Goal: Communication & Community: Participate in discussion

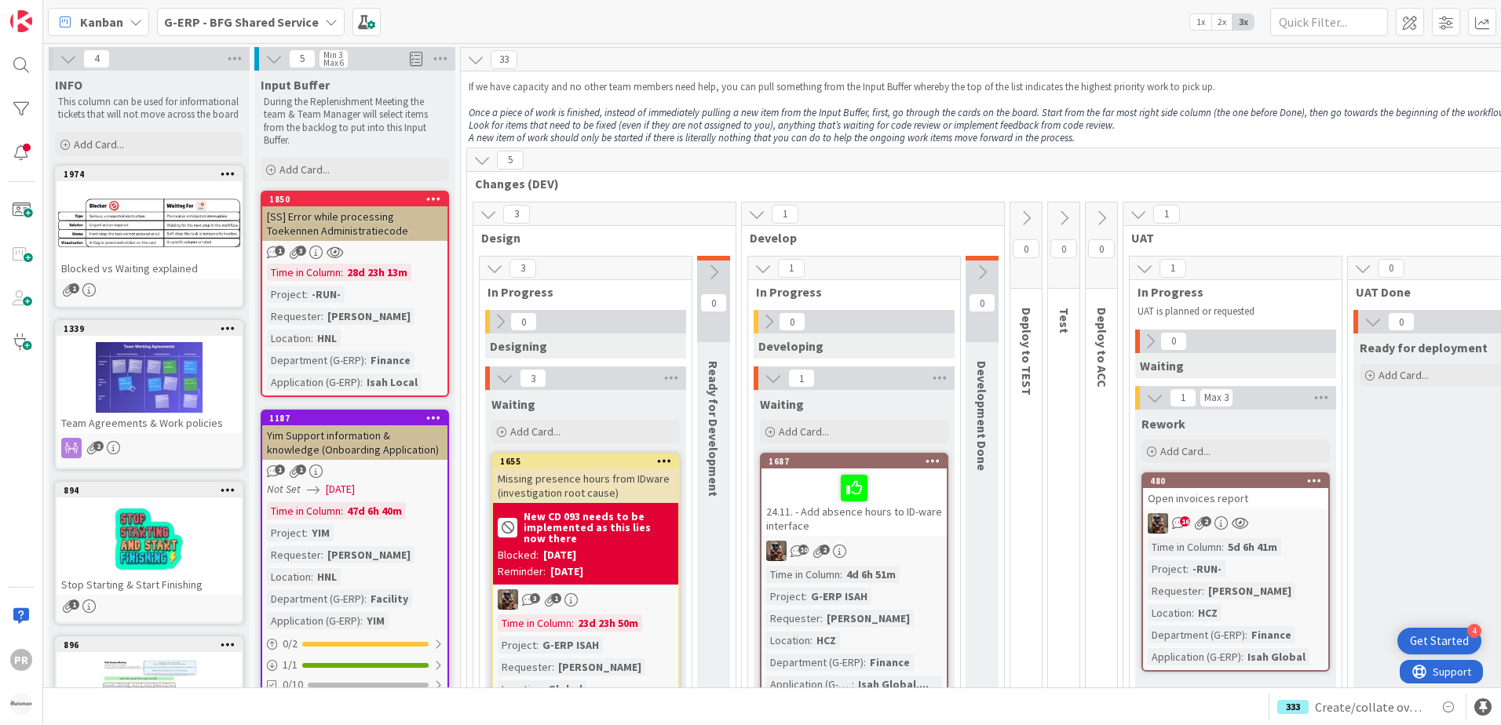
click at [272, 24] on b "G-ERP - BFG Shared Service" at bounding box center [241, 22] width 155 height 16
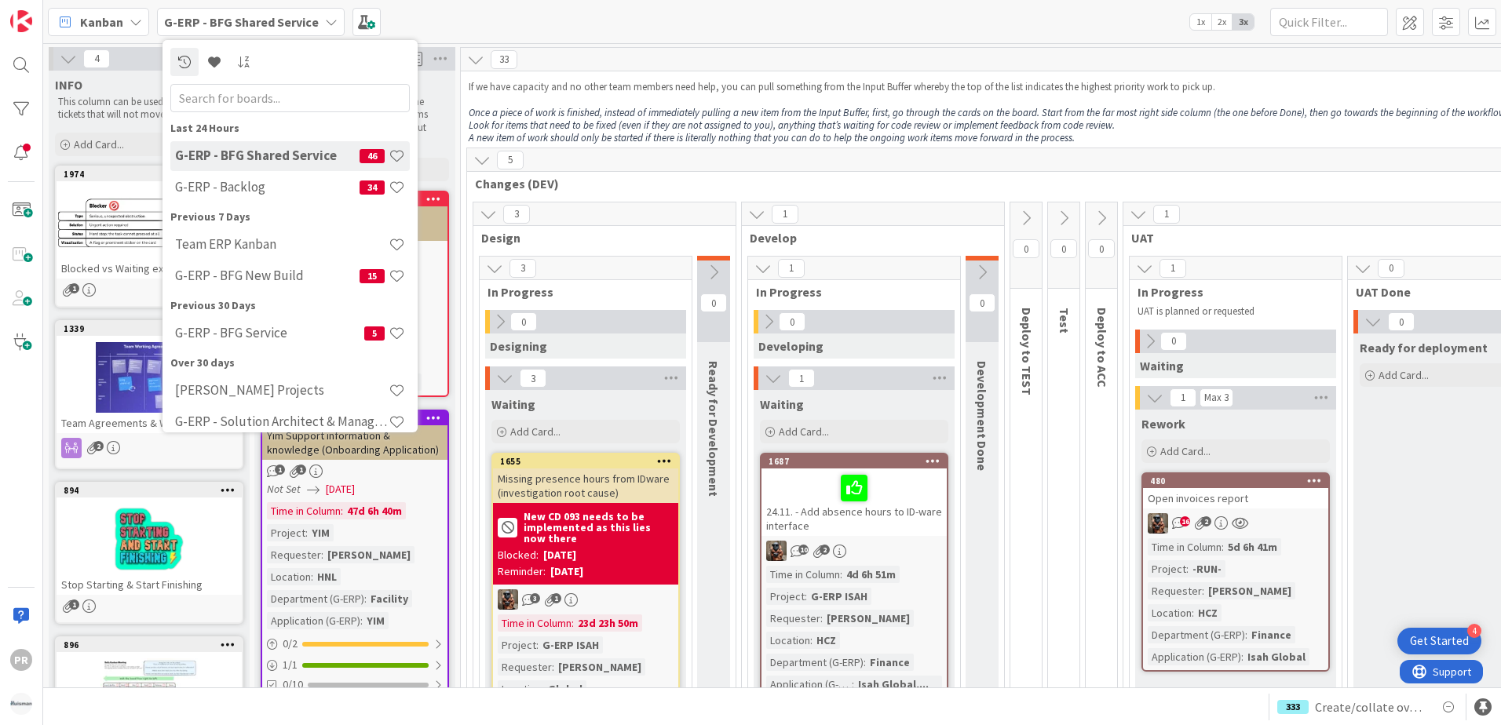
click at [272, 24] on b "G-ERP - BFG Shared Service" at bounding box center [241, 22] width 155 height 16
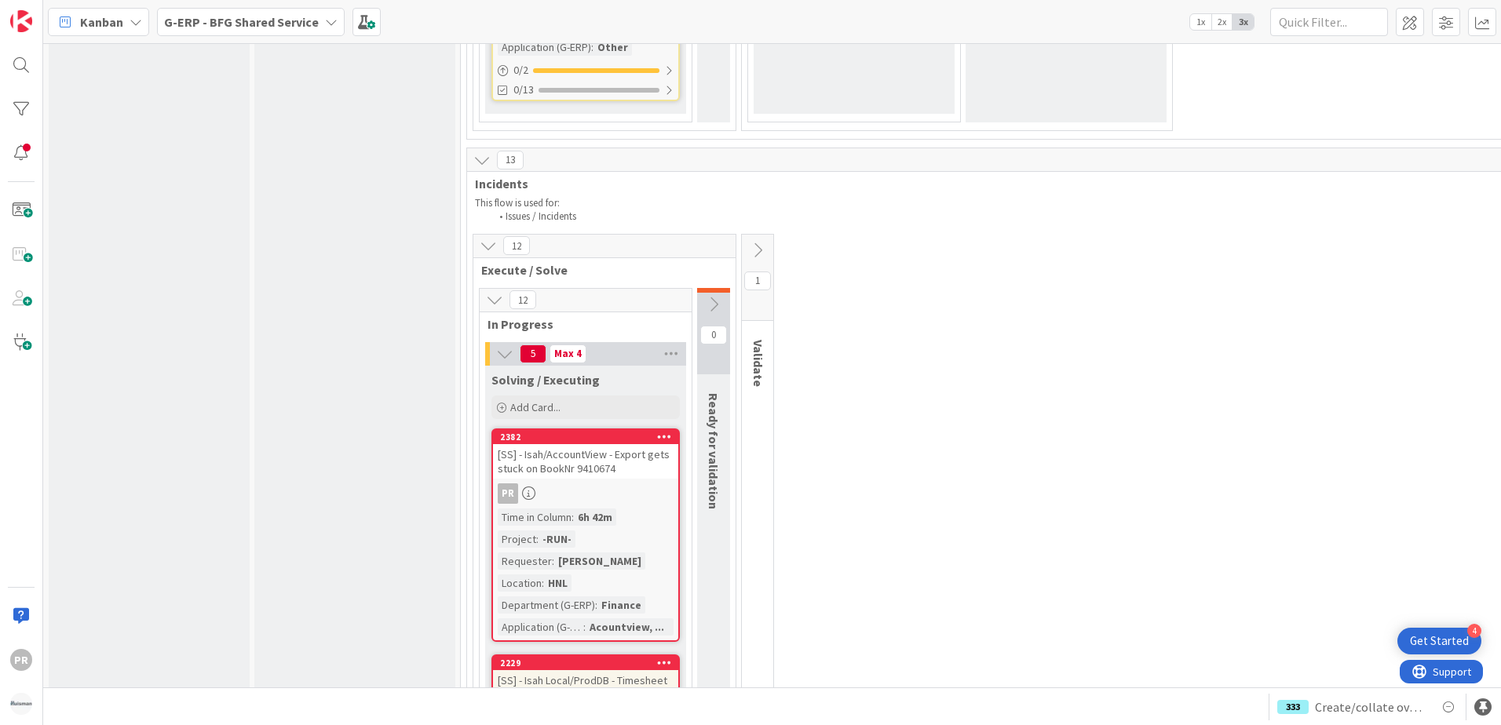
scroll to position [4947, 0]
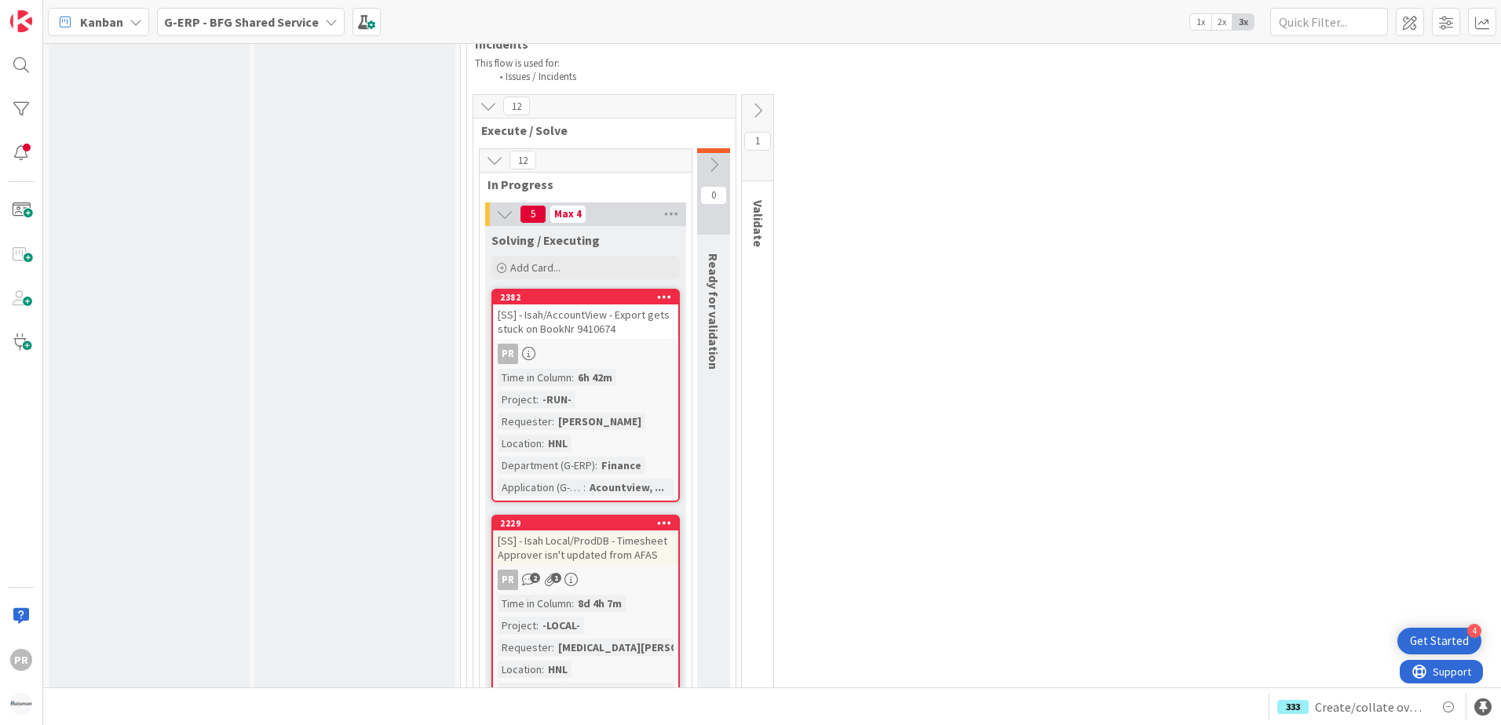
click at [613, 334] on div "[SS] - Isah/AccountView - Export gets stuck on BookNr 9410674" at bounding box center [585, 322] width 185 height 35
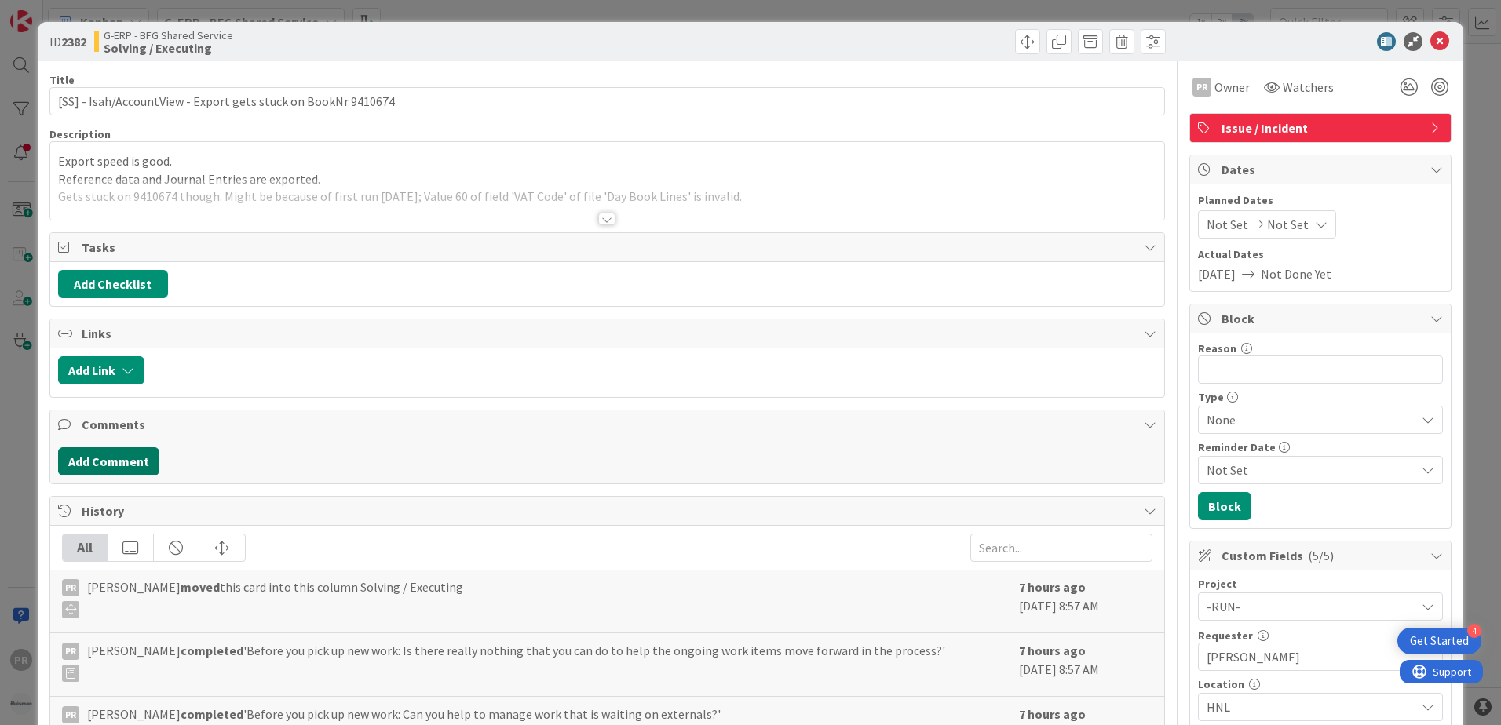
click at [142, 451] on button "Add Comment" at bounding box center [108, 462] width 101 height 28
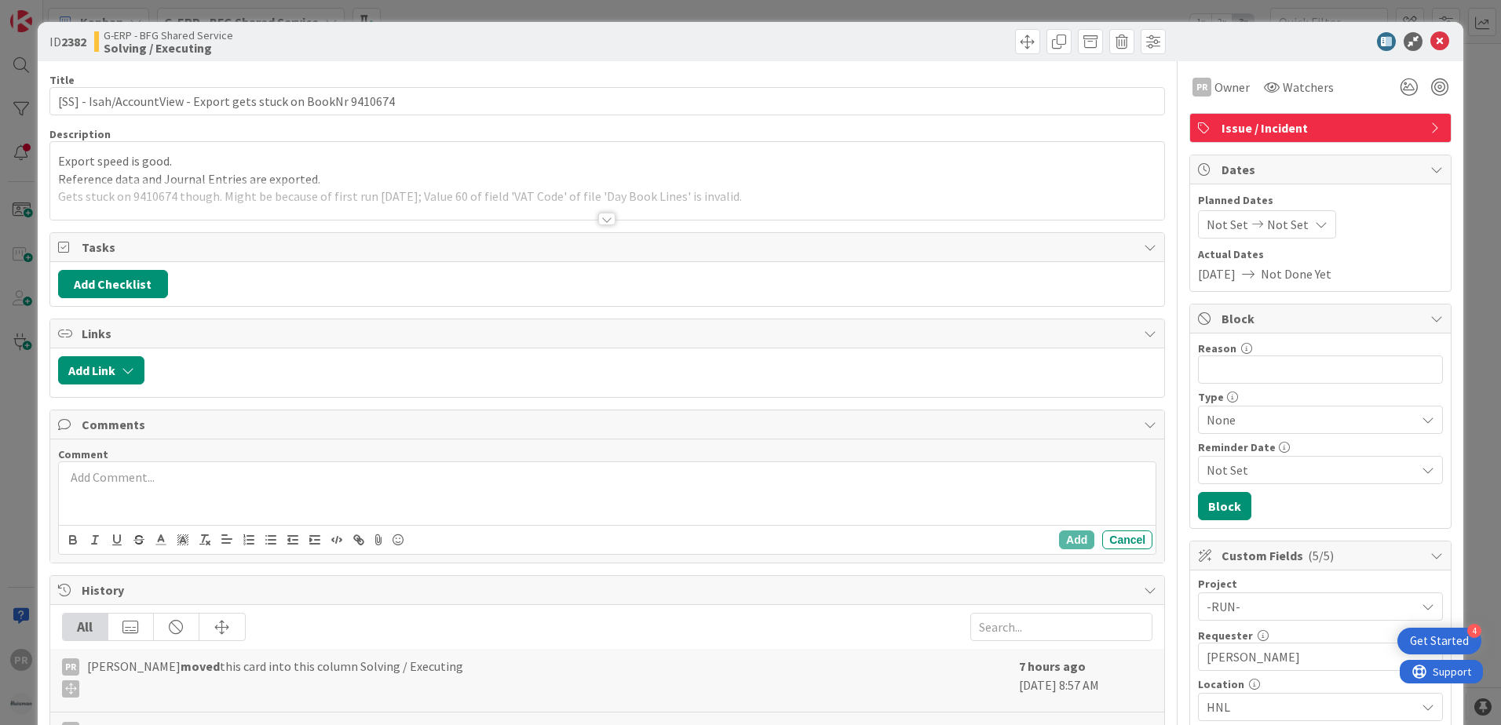
click at [174, 473] on p at bounding box center [607, 478] width 1084 height 18
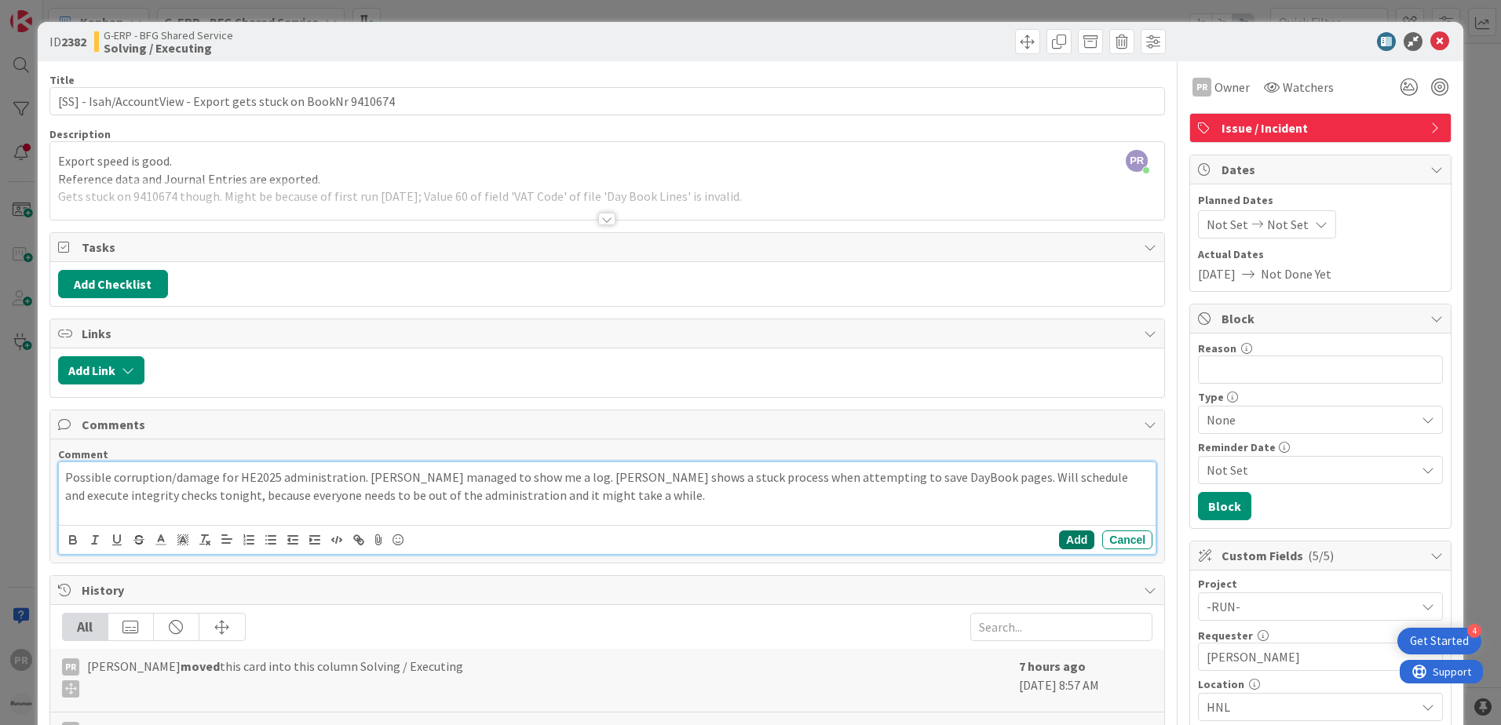
click at [1067, 536] on button "Add" at bounding box center [1076, 540] width 35 height 19
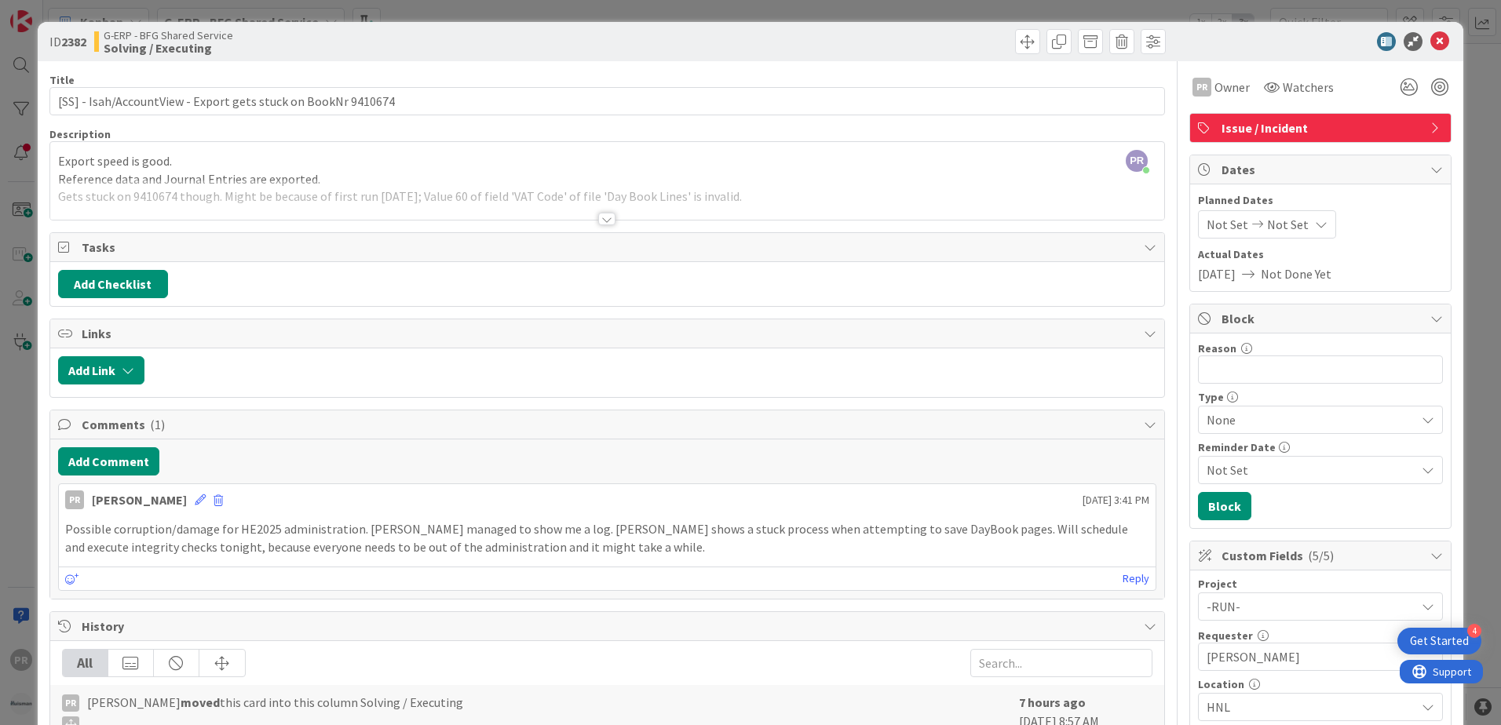
click at [1417, 41] on div at bounding box center [1313, 41] width 278 height 19
click at [1431, 41] on icon at bounding box center [1440, 41] width 19 height 19
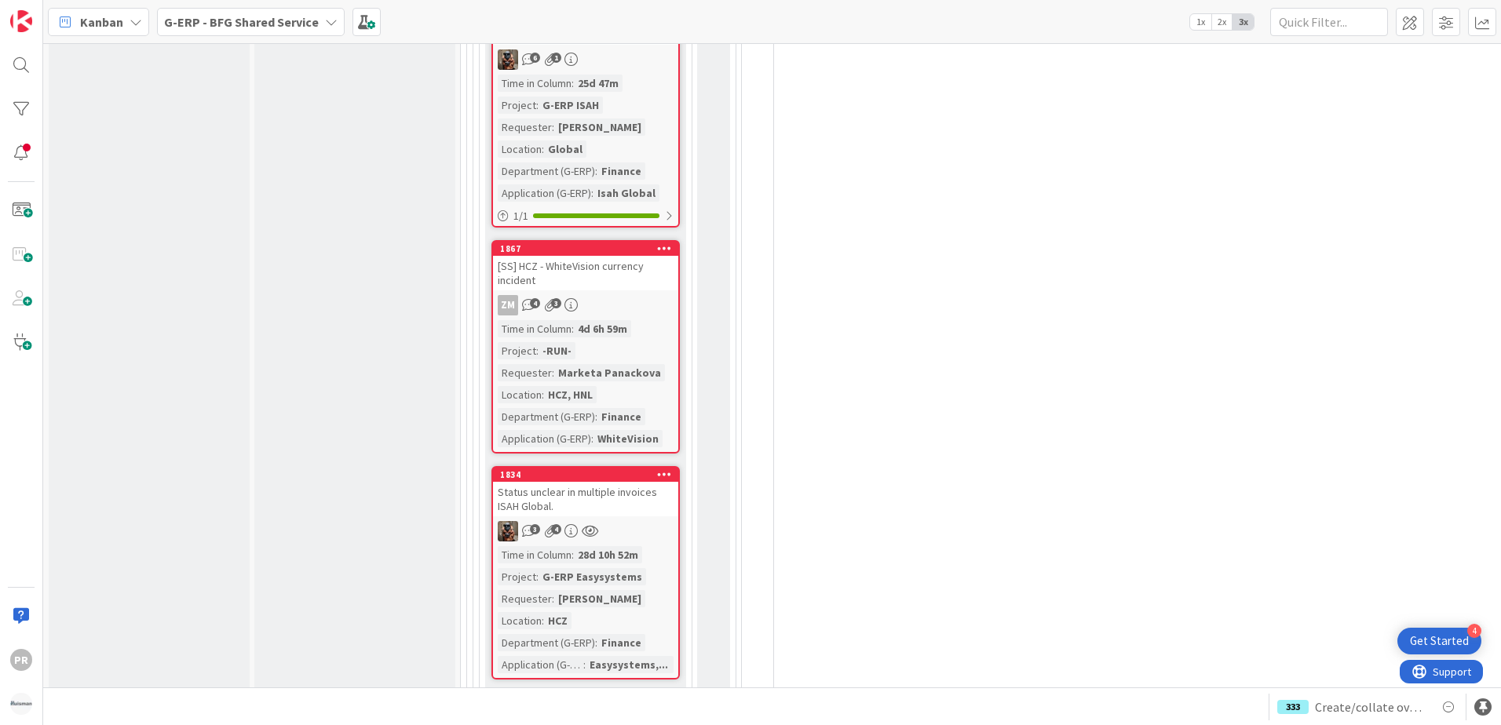
scroll to position [6438, 0]
click at [232, 29] on b "G-ERP - BFG Shared Service" at bounding box center [241, 22] width 155 height 16
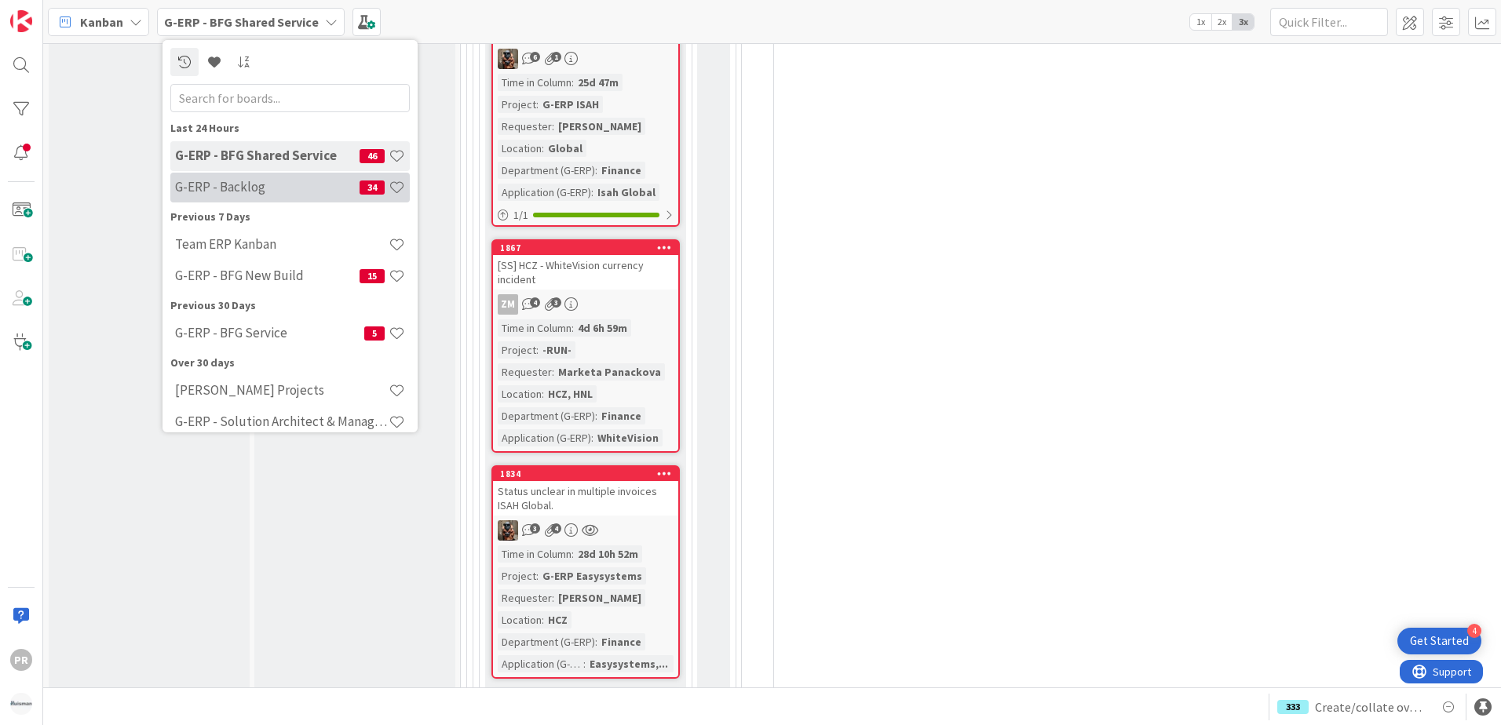
click at [249, 186] on h4 "G-ERP - Backlog" at bounding box center [267, 187] width 185 height 16
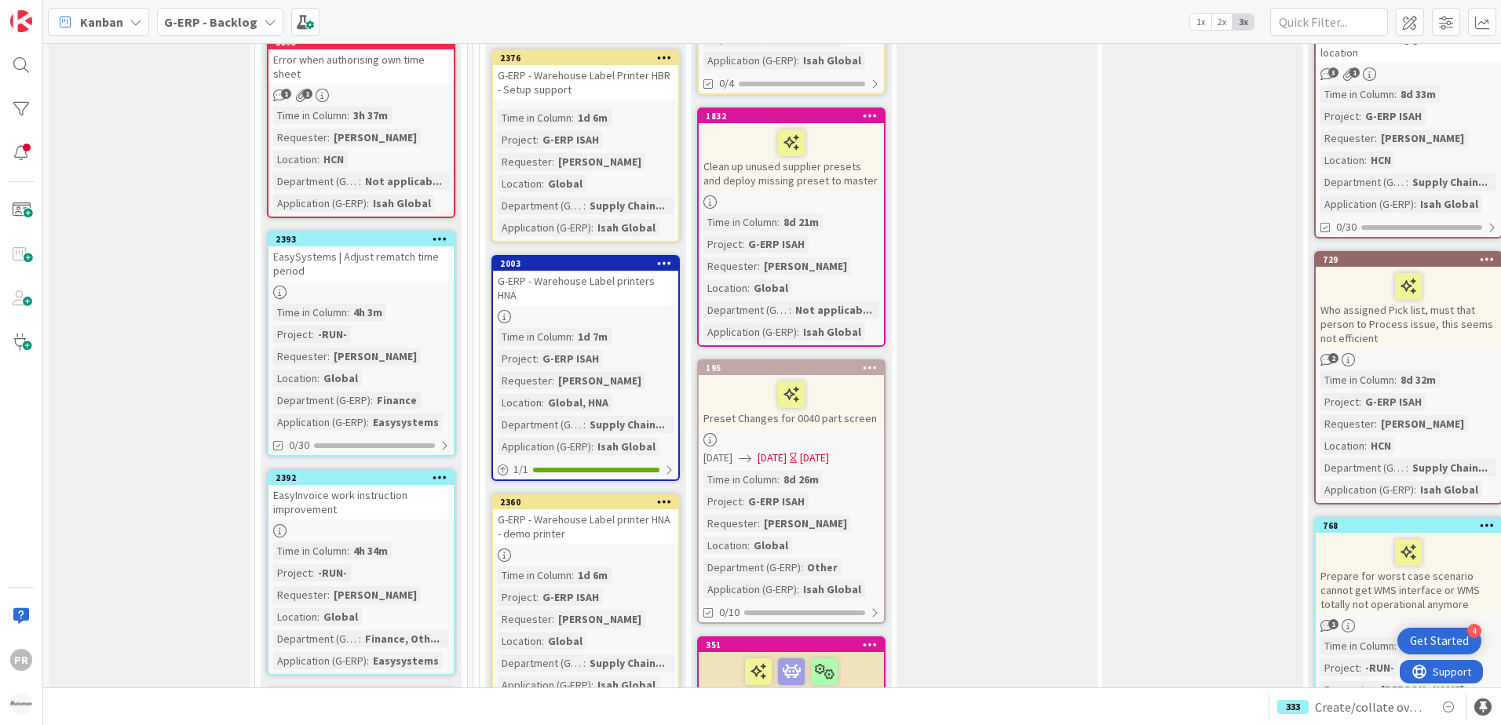
scroll to position [1570, 0]
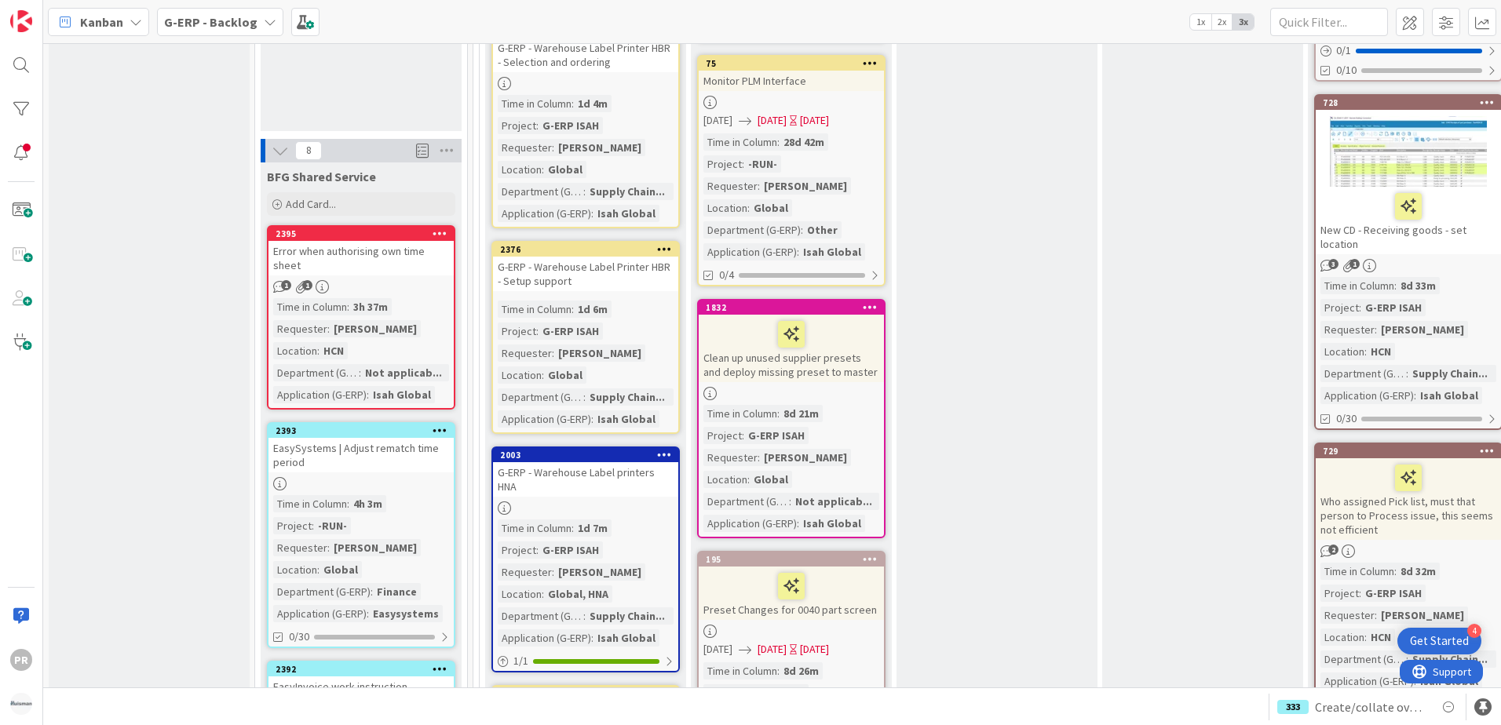
click at [375, 241] on div "Error when authorising own time sheet" at bounding box center [361, 258] width 185 height 35
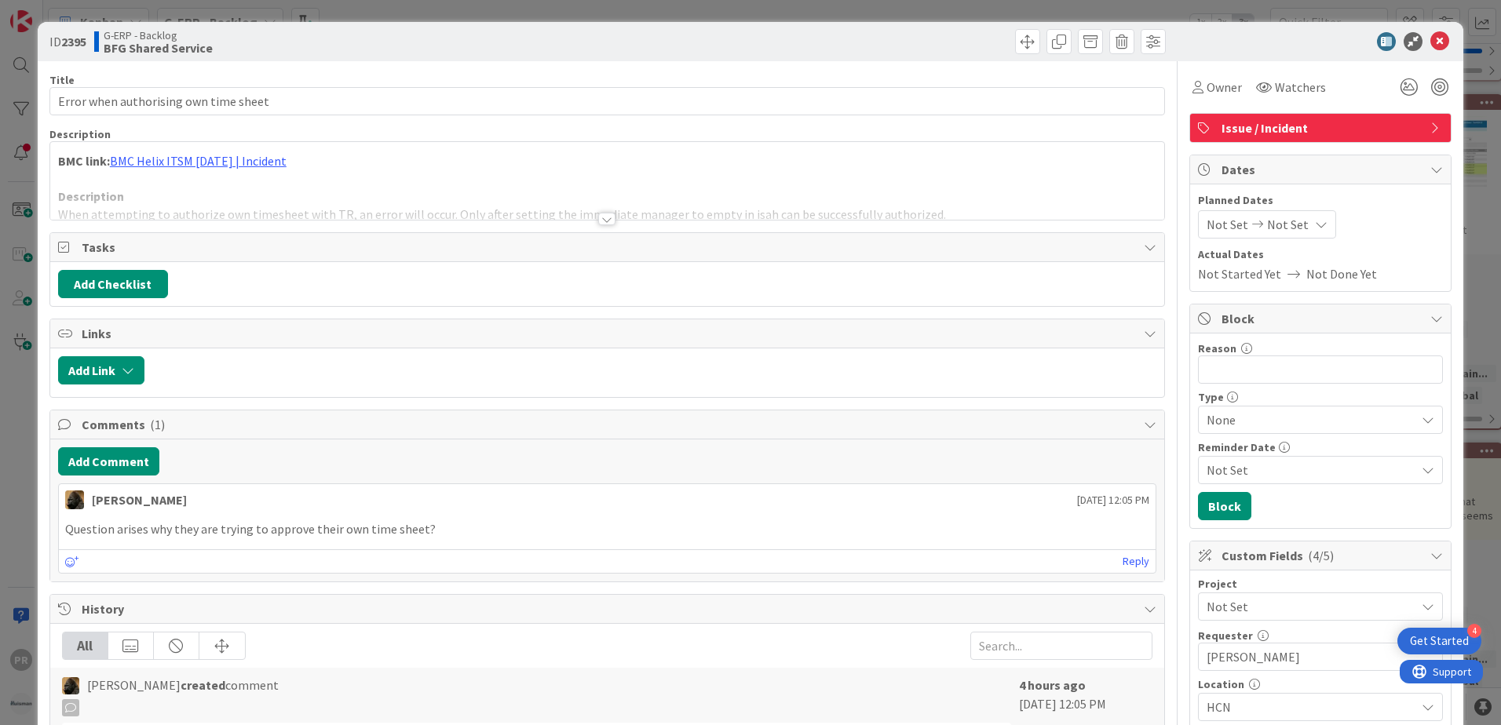
click at [598, 222] on div at bounding box center [606, 219] width 17 height 13
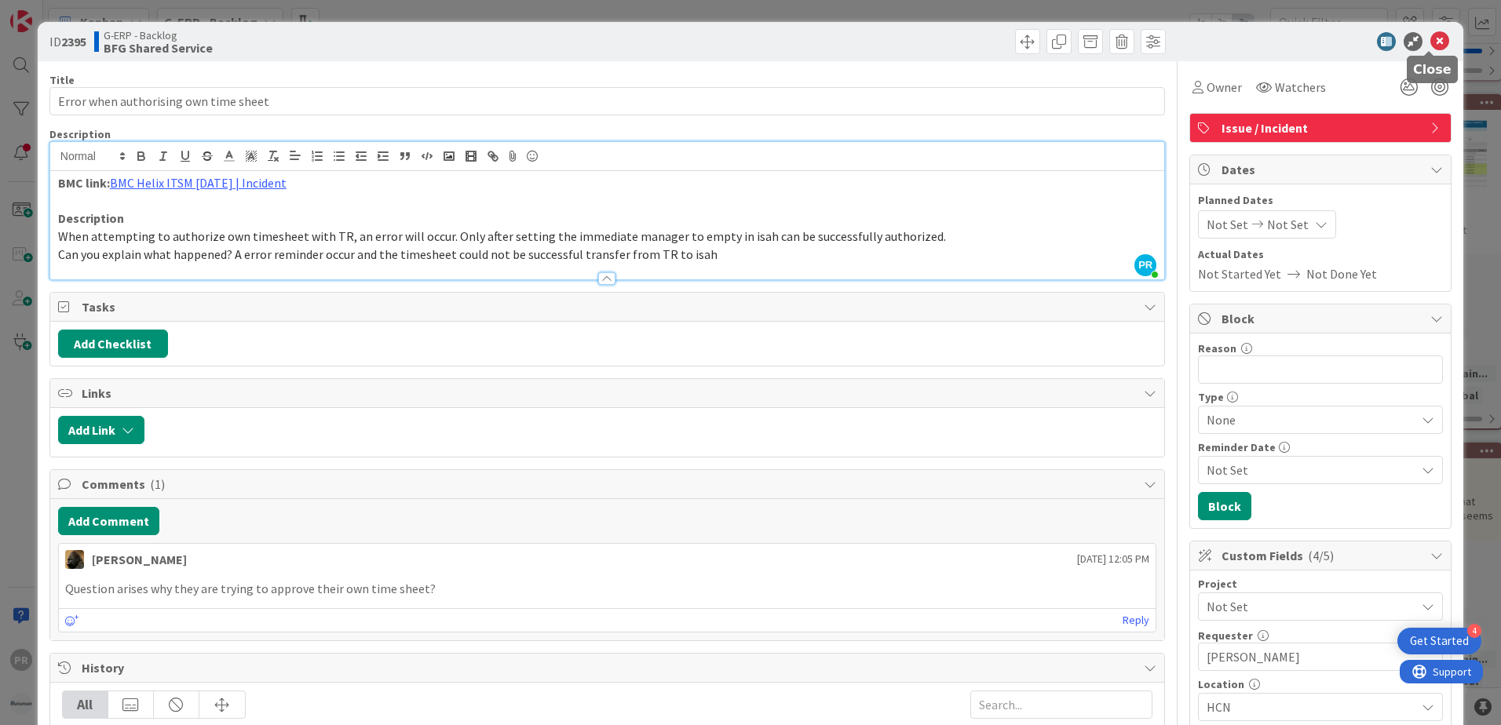
click at [1434, 42] on icon at bounding box center [1440, 41] width 19 height 19
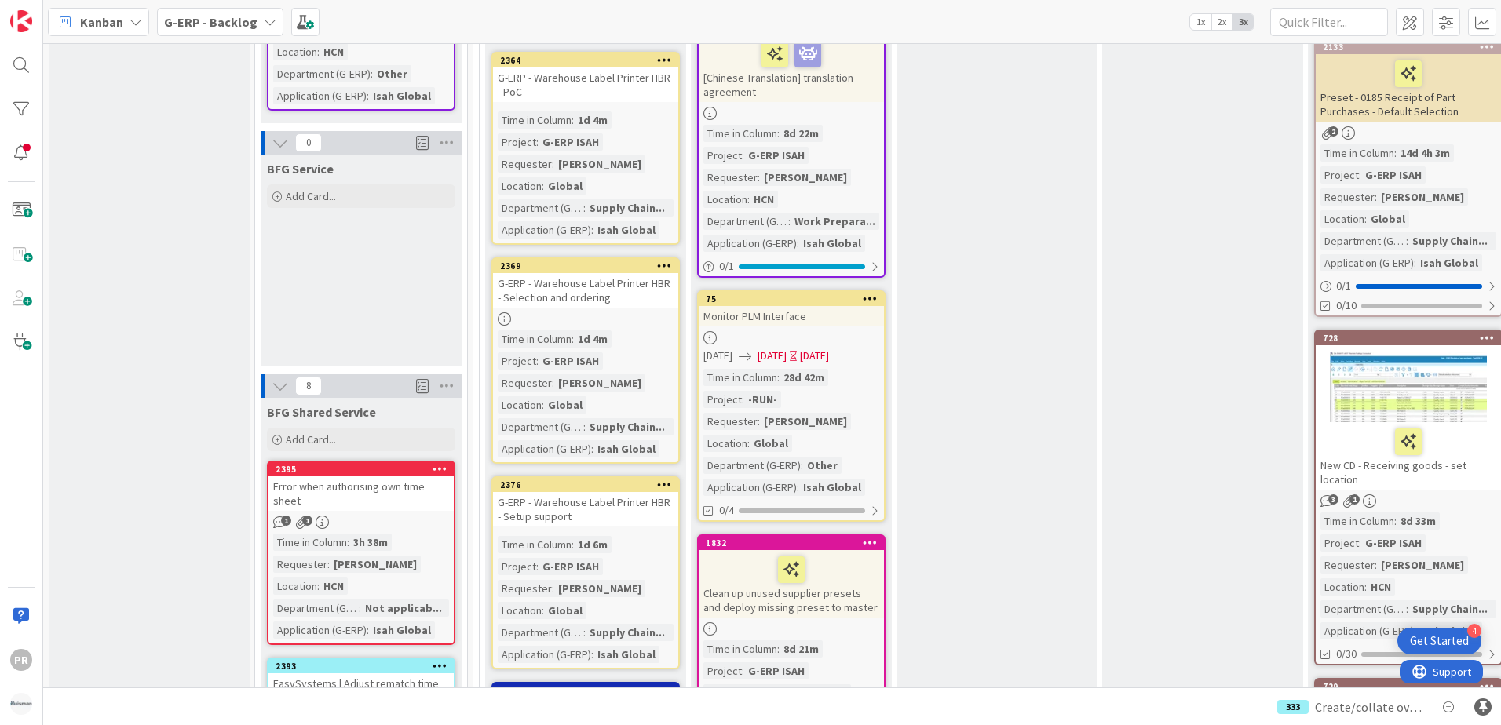
scroll to position [1335, 0]
